Goal: Information Seeking & Learning: Learn about a topic

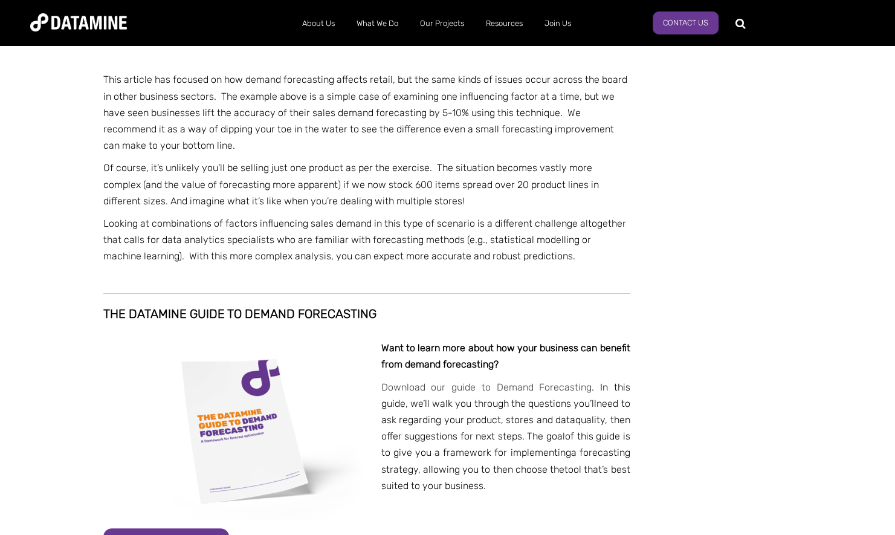
scroll to position [2498, 0]
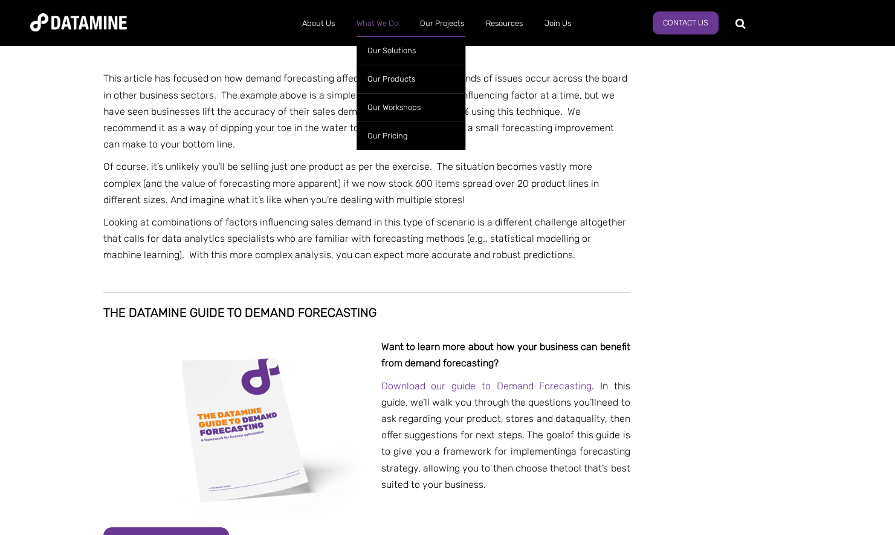
click at [361, 24] on link "What We Do" at bounding box center [377, 23] width 63 height 31
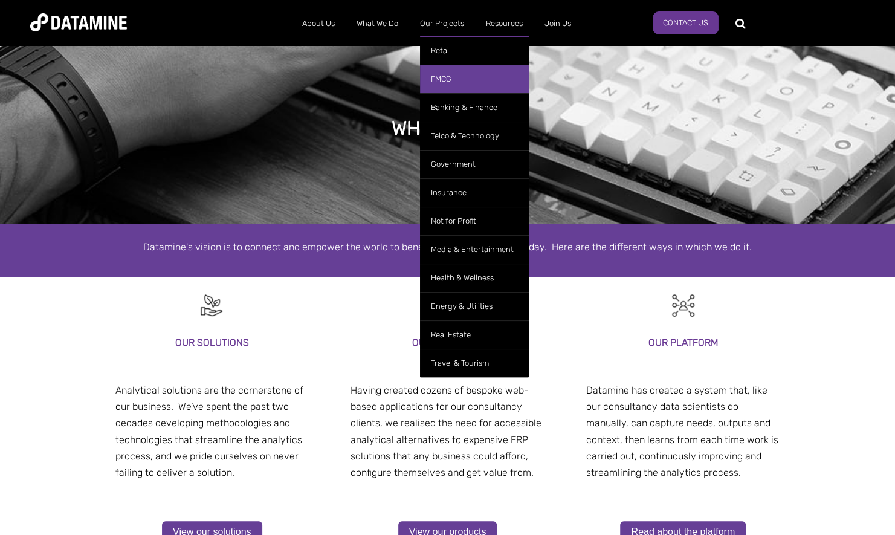
click at [445, 81] on link "FMCG" at bounding box center [474, 79] width 109 height 28
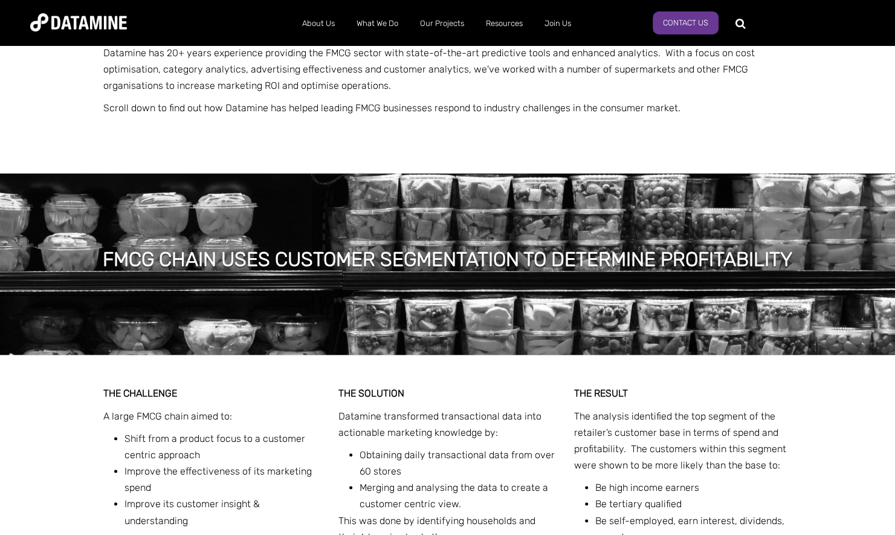
scroll to position [183, 0]
